Goal: Information Seeking & Learning: Learn about a topic

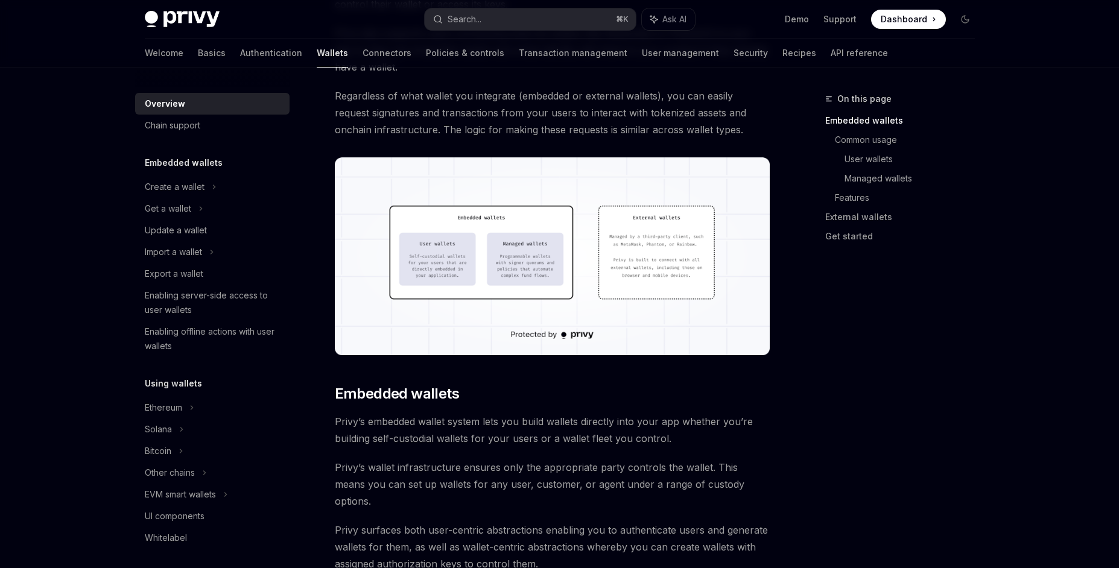
scroll to position [299, 0]
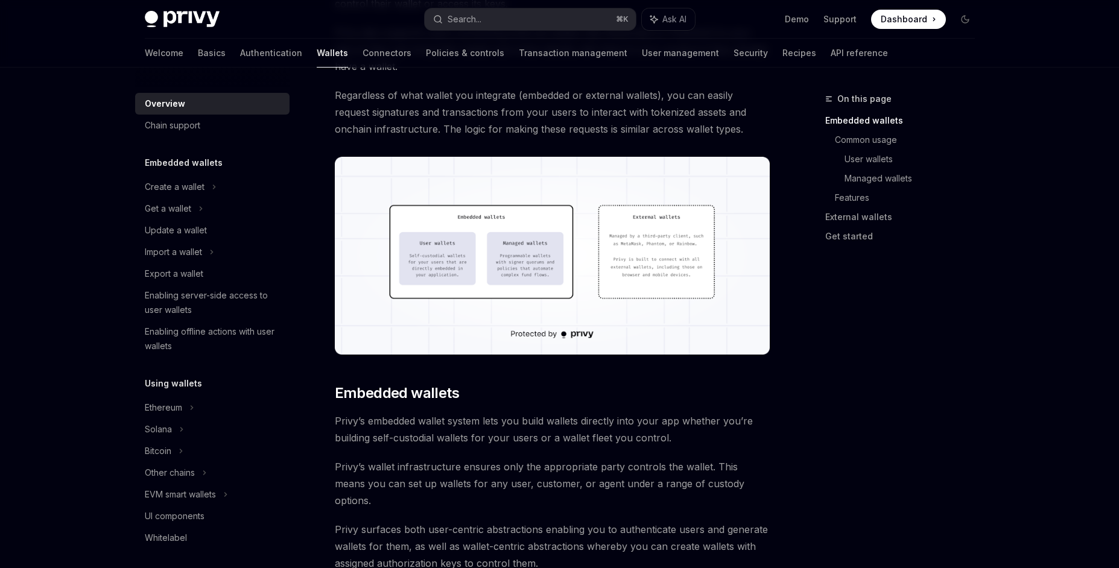
click at [618, 298] on img at bounding box center [552, 256] width 435 height 198
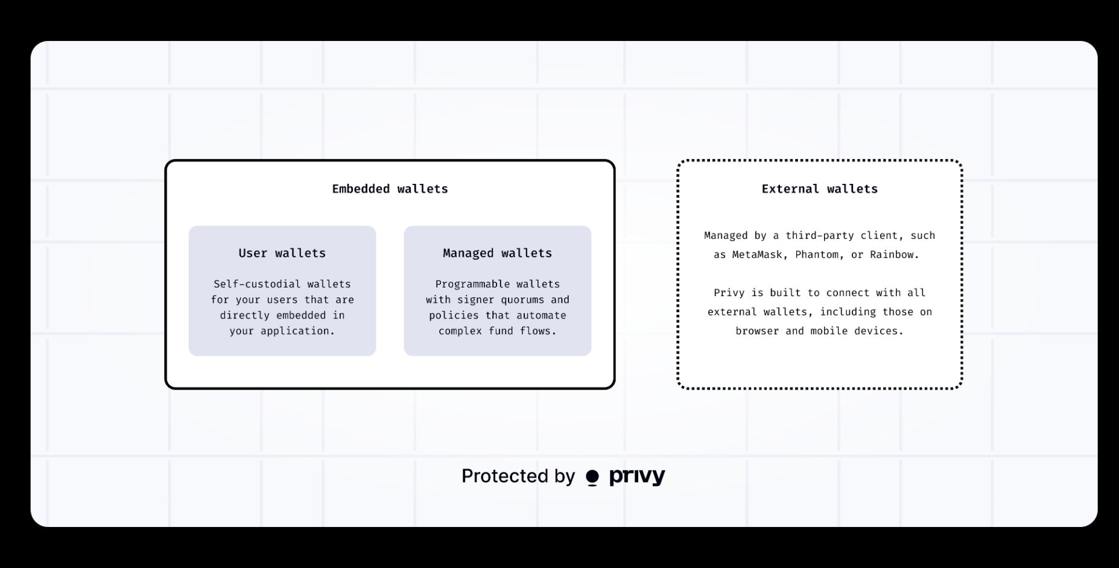
click at [901, 449] on img at bounding box center [563, 284] width 1067 height 486
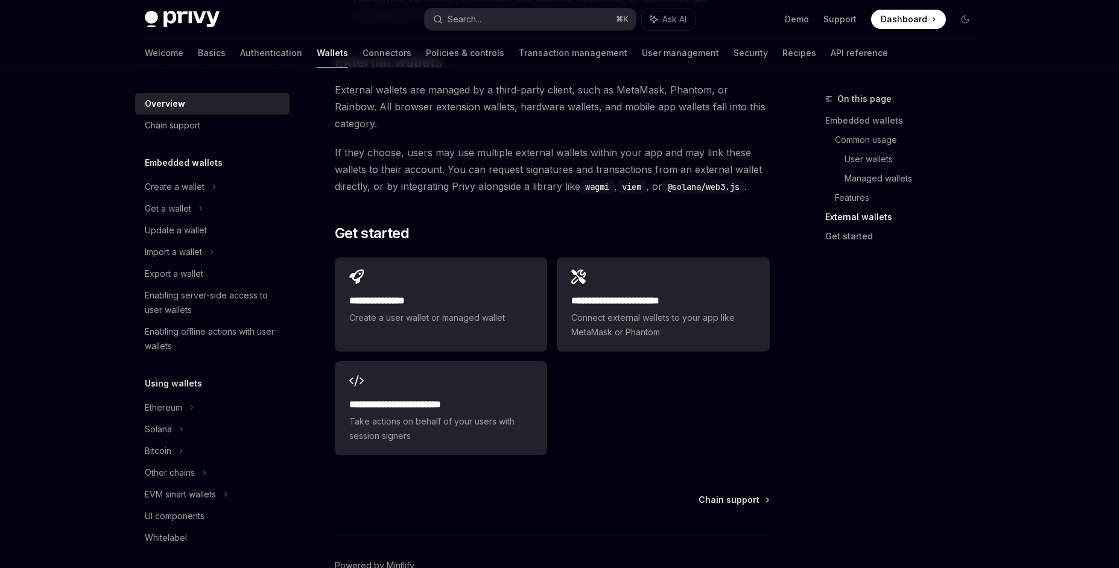
scroll to position [1834, 0]
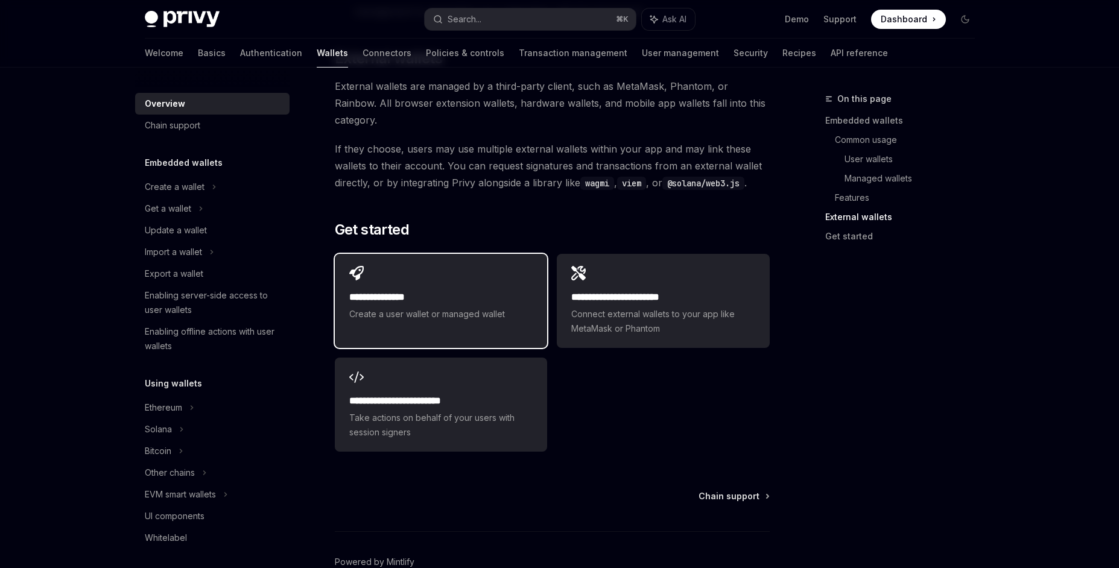
click at [465, 307] on span "Create a user wallet or managed wallet" at bounding box center [440, 314] width 183 height 14
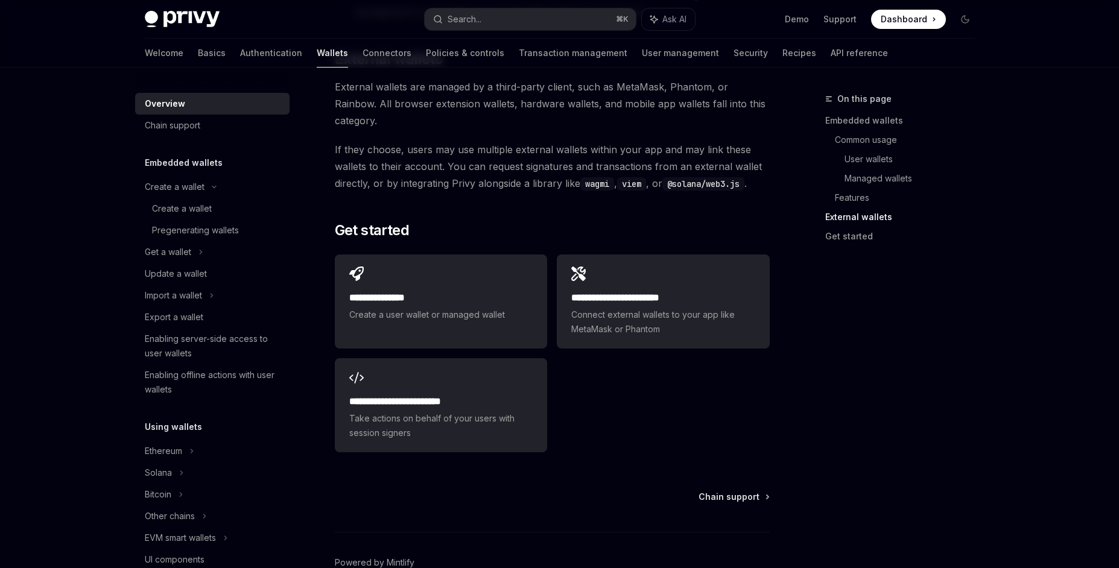
scroll to position [1834, 0]
click at [662, 307] on span "Connect external wallets to your app like MetaMask or Phantom" at bounding box center [662, 321] width 183 height 29
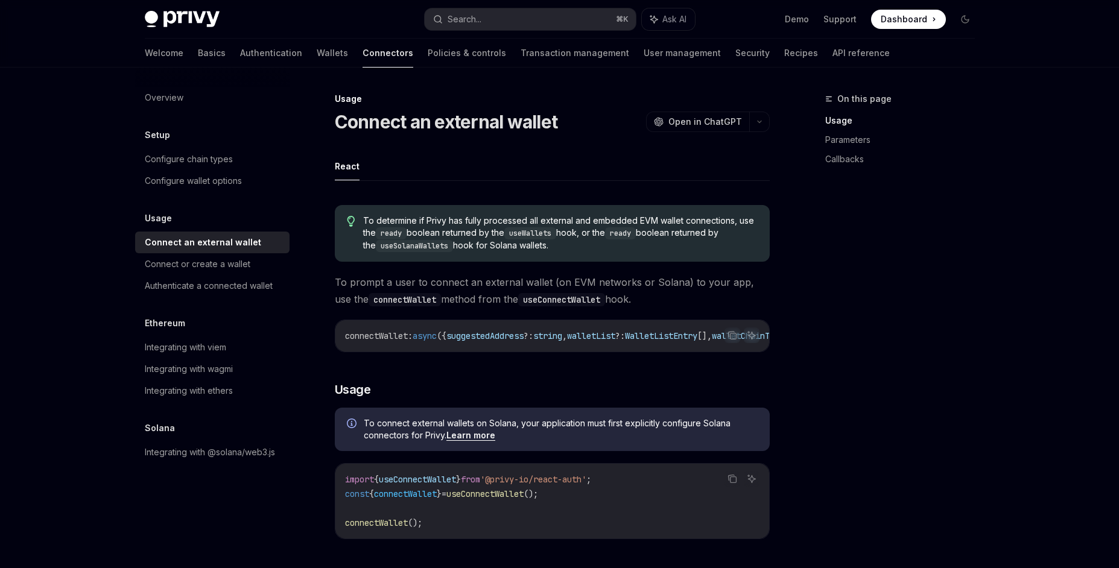
click at [174, 13] on img at bounding box center [182, 19] width 75 height 17
type textarea "*"
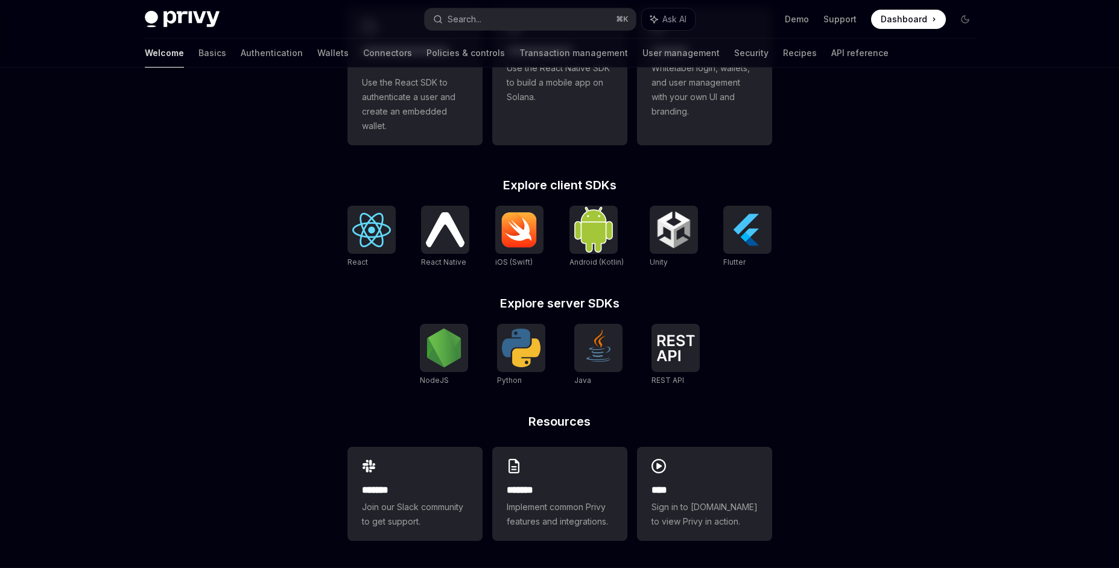
scroll to position [405, 0]
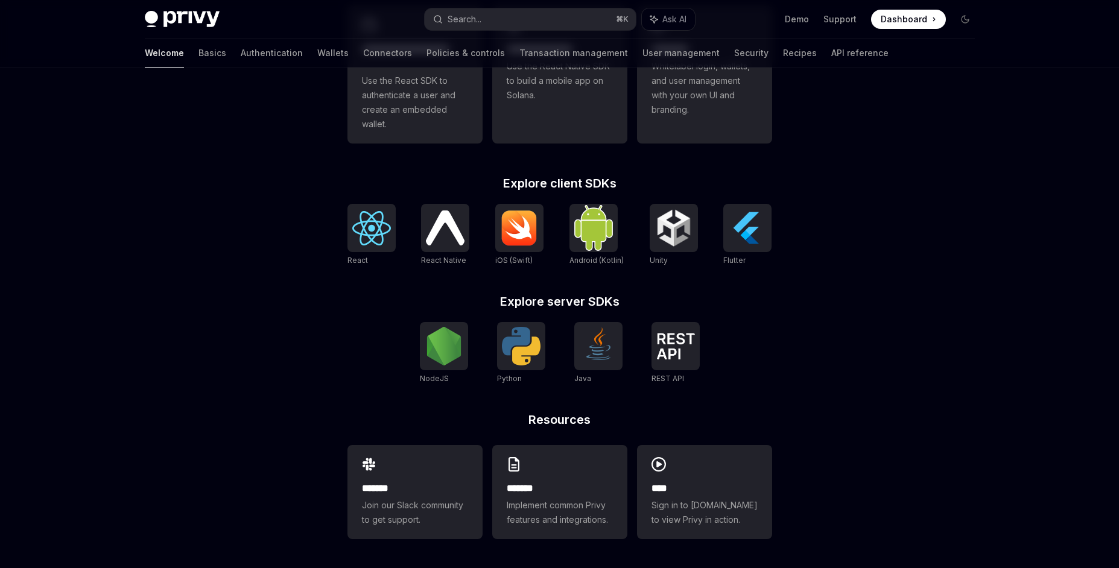
click at [913, 322] on div "**********" at bounding box center [559, 115] width 1119 height 906
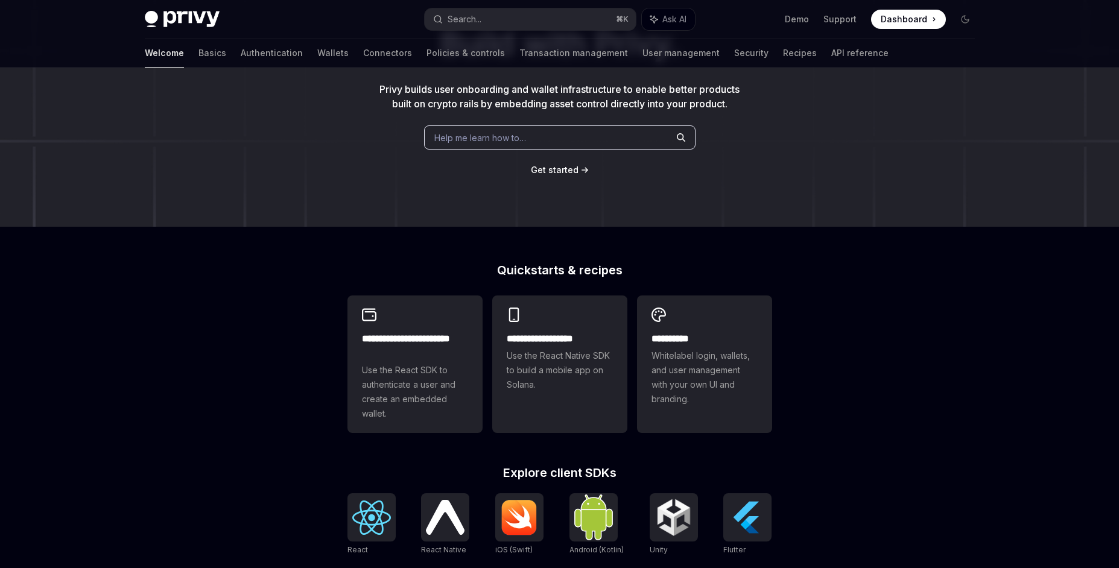
scroll to position [0, 0]
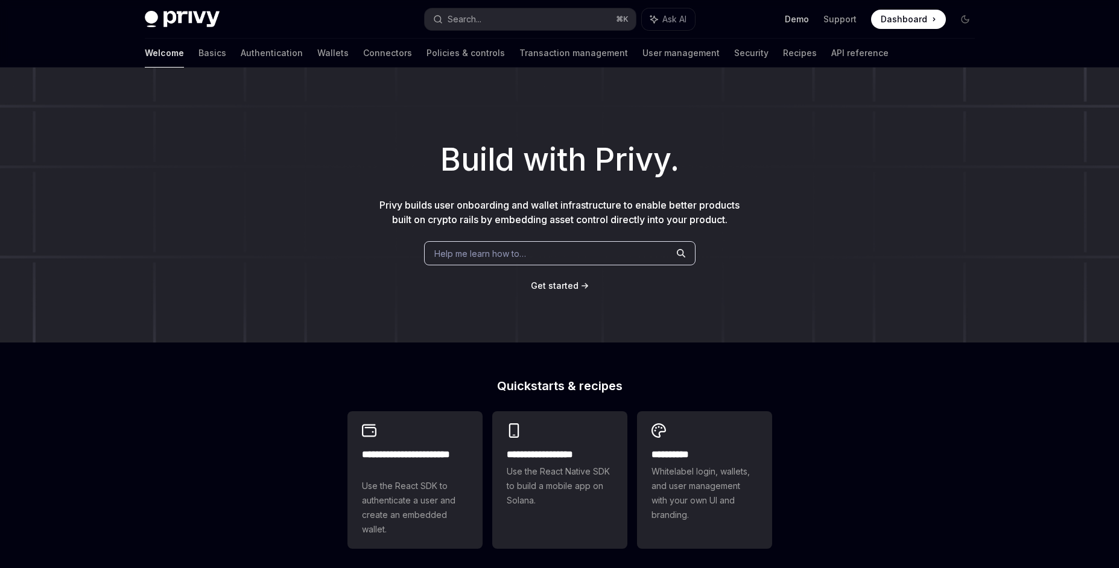
click at [809, 17] on link "Demo" at bounding box center [797, 19] width 24 height 12
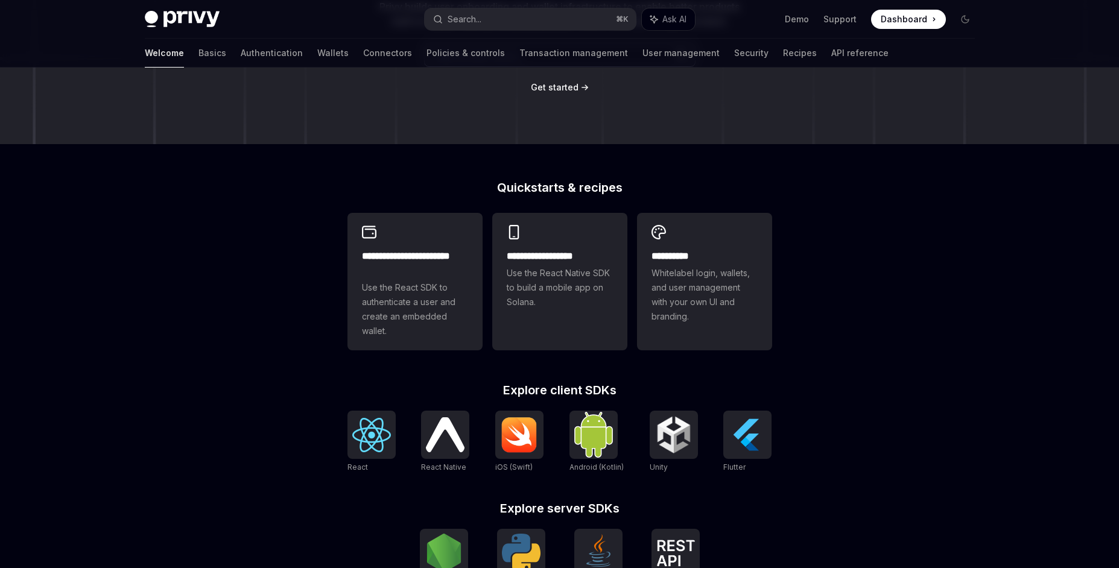
scroll to position [203, 0]
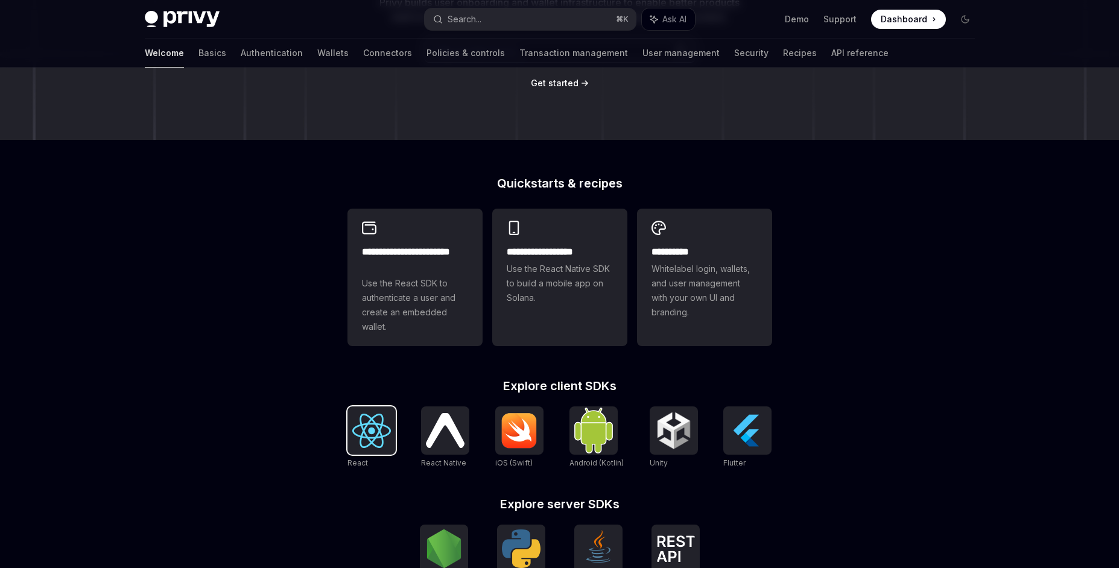
click at [352, 439] on img at bounding box center [371, 431] width 39 height 34
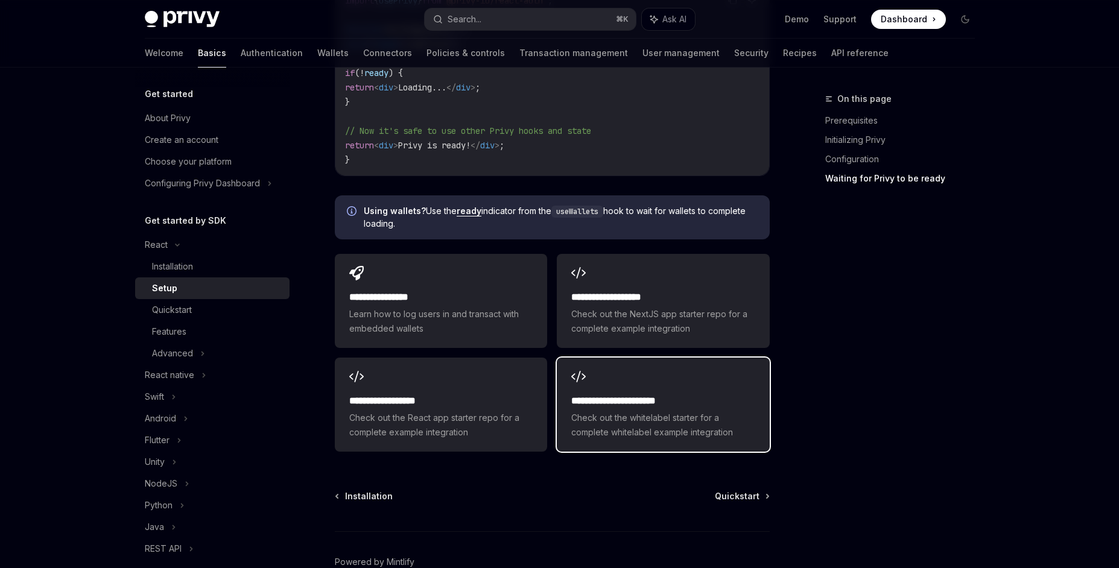
scroll to position [1458, 0]
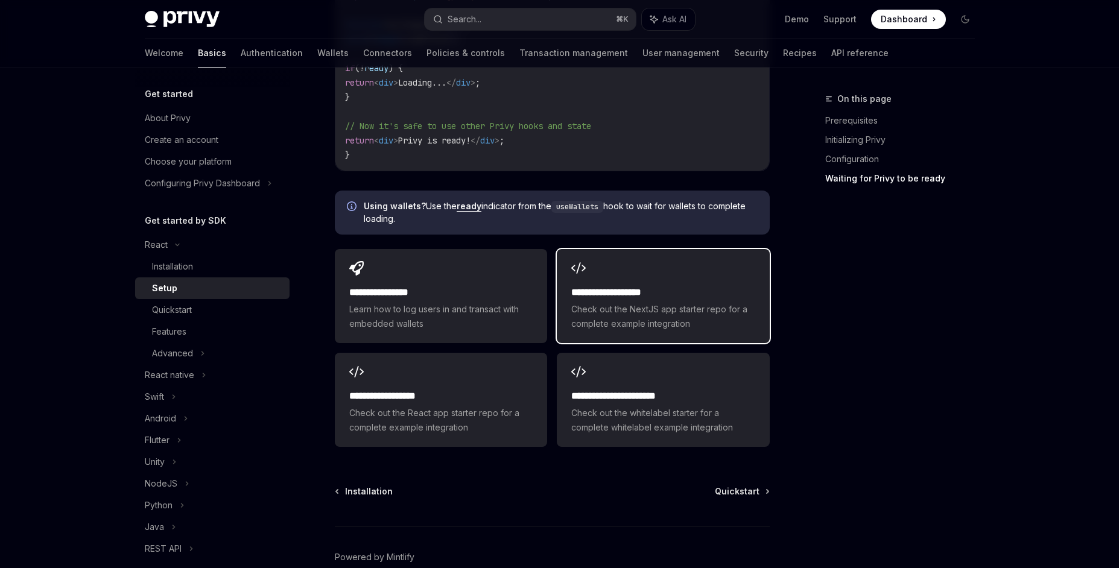
click at [661, 285] on h2 "**********" at bounding box center [662, 292] width 183 height 14
